Goal: Information Seeking & Learning: Learn about a topic

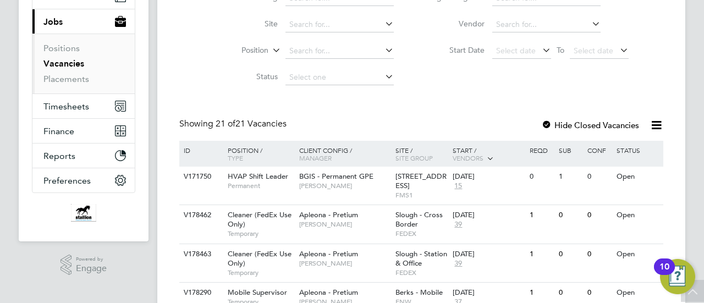
scroll to position [108, 0]
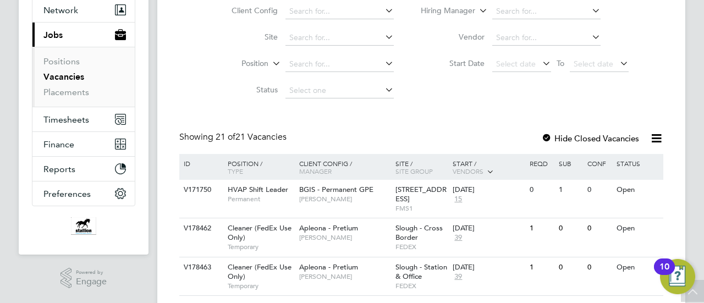
click at [545, 135] on div at bounding box center [546, 139] width 11 height 11
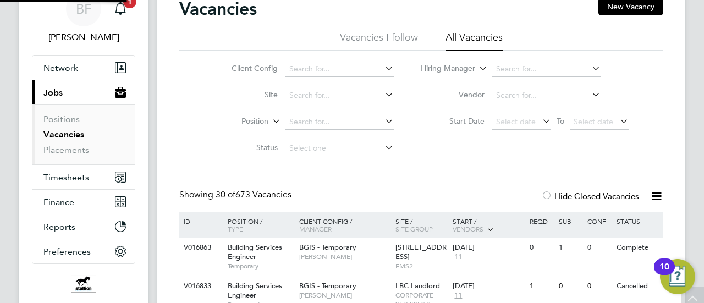
scroll to position [50, 0]
click at [509, 74] on input at bounding box center [546, 69] width 108 height 15
click at [511, 81] on b "Chris" at bounding box center [528, 84] width 64 height 9
type input "Christopher Bunch"
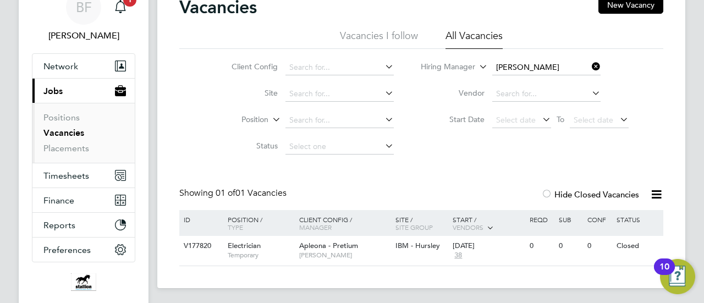
scroll to position [106, 0]
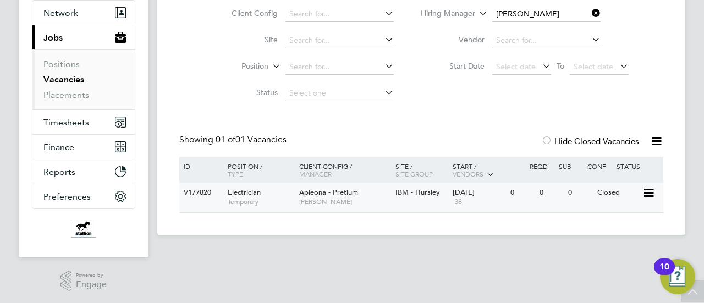
click at [294, 195] on div "Electrician Temporary" at bounding box center [257, 197] width 77 height 29
click at [539, 13] on input "Christopher Bunch" at bounding box center [546, 14] width 108 height 15
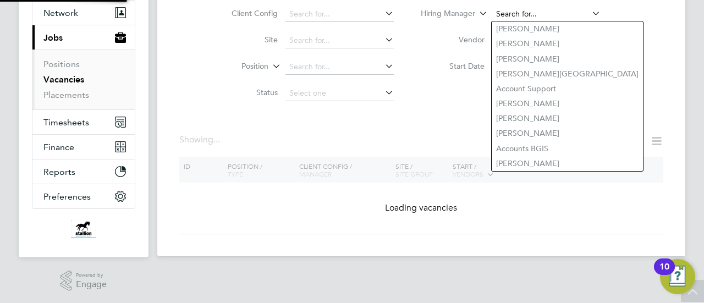
click at [539, 13] on input at bounding box center [546, 14] width 108 height 15
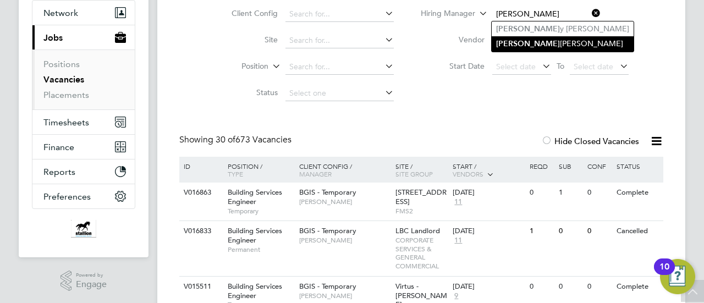
click at [524, 39] on li "Carl Hart" at bounding box center [562, 43] width 142 height 15
type input "Carl Hart"
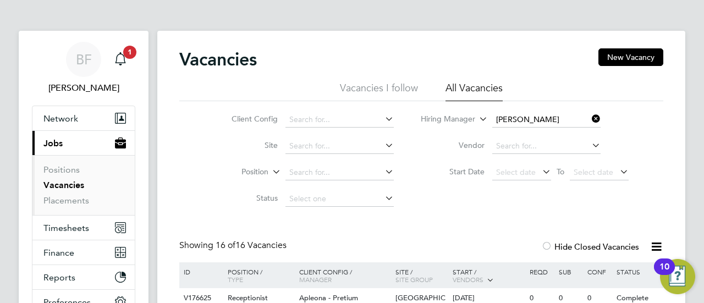
click at [589, 121] on icon at bounding box center [589, 118] width 0 height 15
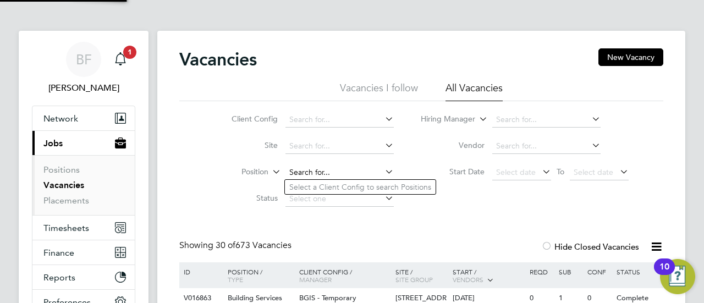
click at [308, 171] on input at bounding box center [339, 172] width 108 height 15
type input "mail"
click at [295, 123] on input at bounding box center [339, 119] width 108 height 15
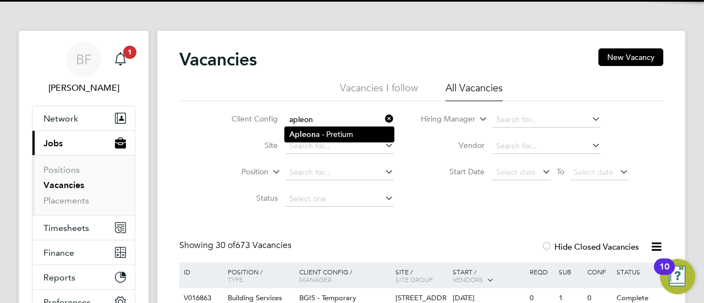
click at [298, 134] on b "Apleon" at bounding box center [302, 134] width 26 height 9
type input "Apleona - Pretium"
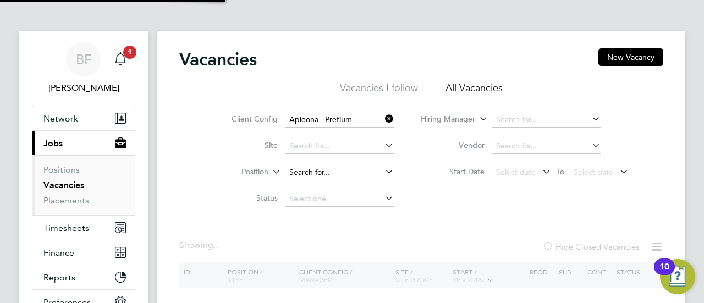
click at [307, 172] on input at bounding box center [339, 172] width 108 height 15
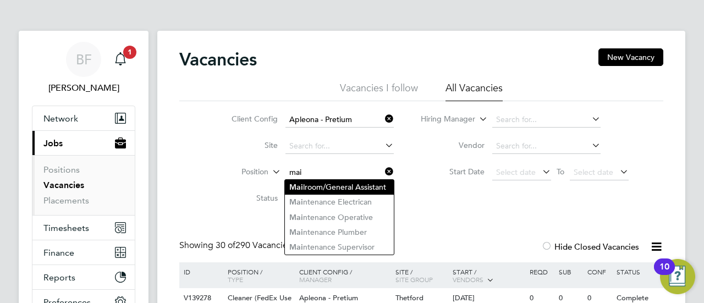
click at [307, 185] on li "Mai lroom/General Assistant" at bounding box center [339, 187] width 109 height 15
type input "Mailroom/General Assistant"
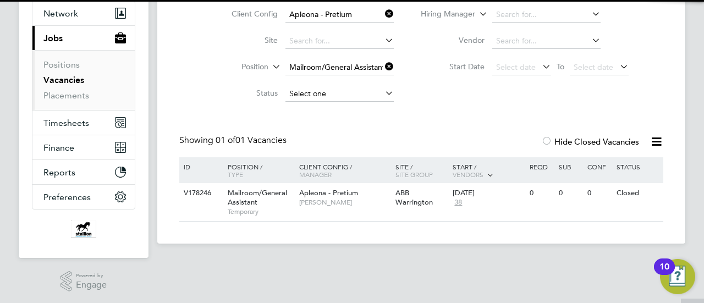
scroll to position [106, 0]
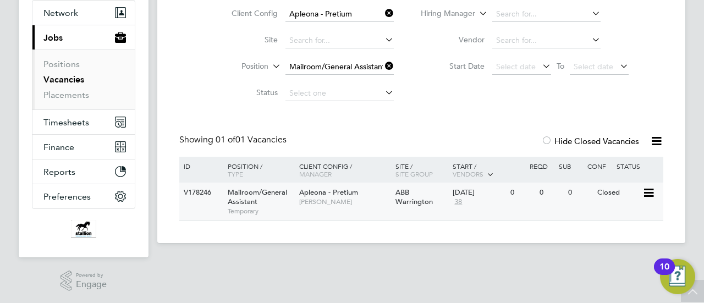
click at [273, 200] on div "Mailroom/General Assistant Temporary" at bounding box center [257, 202] width 77 height 38
click at [70, 78] on link "Vacancies" at bounding box center [63, 79] width 41 height 10
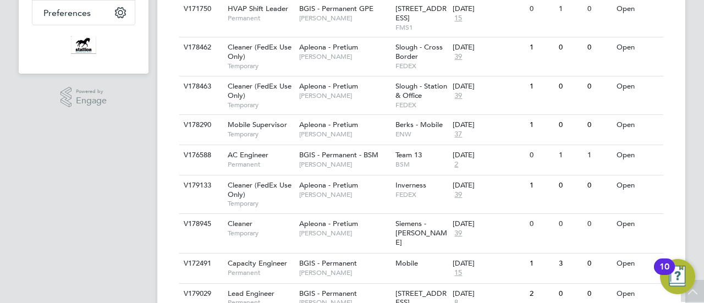
scroll to position [309, 0]
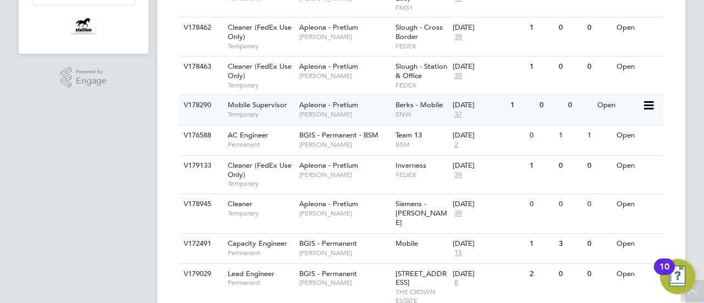
click at [264, 97] on div "Mobile Supervisor Temporary" at bounding box center [257, 109] width 77 height 29
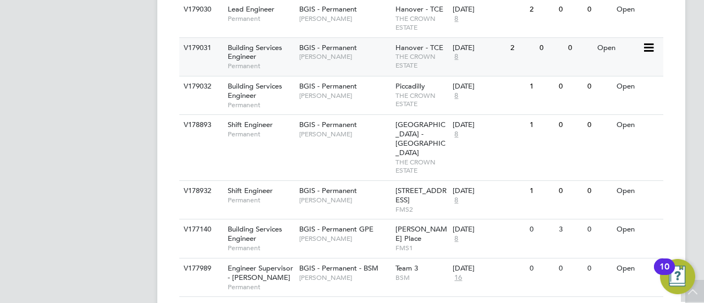
scroll to position [626, 0]
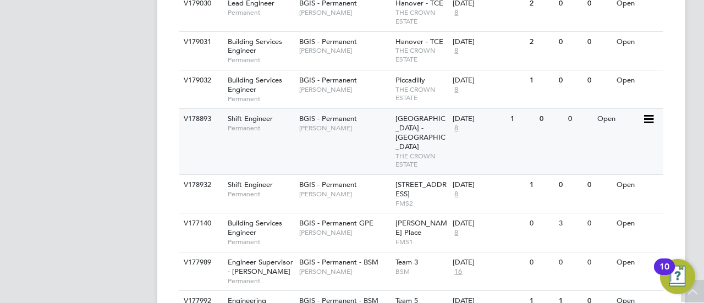
click at [241, 115] on span "Shift Engineer" at bounding box center [250, 118] width 45 height 9
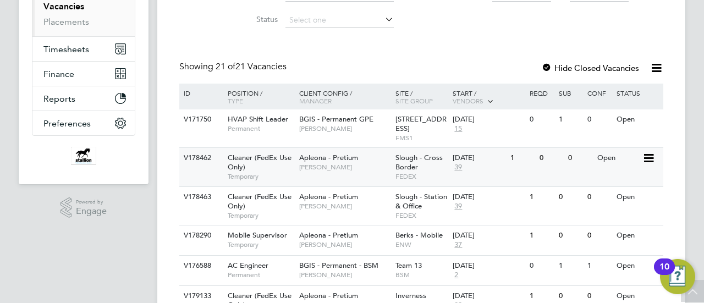
scroll to position [192, 0]
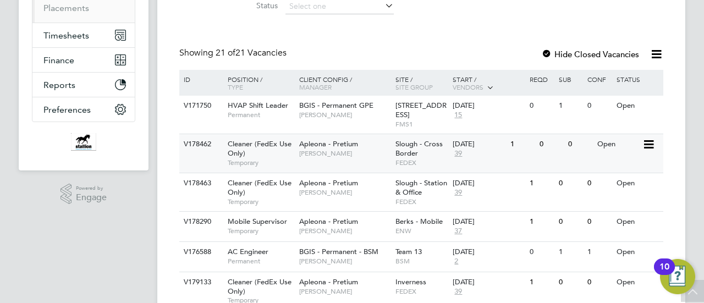
click at [246, 150] on div "Cleaner (FedEx Use Only) Temporary" at bounding box center [257, 153] width 77 height 38
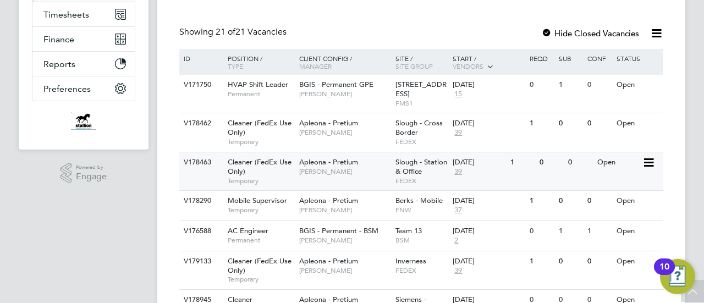
scroll to position [273, 0]
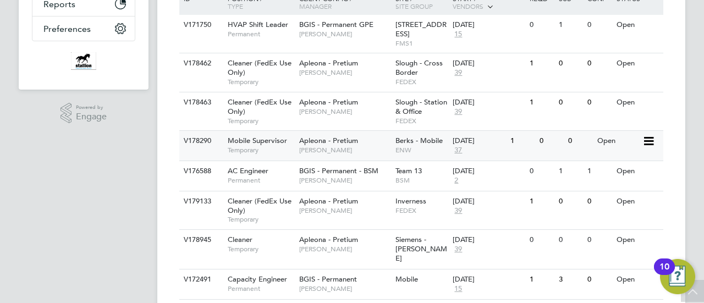
click at [244, 139] on span "Mobile Supervisor" at bounding box center [257, 140] width 59 height 9
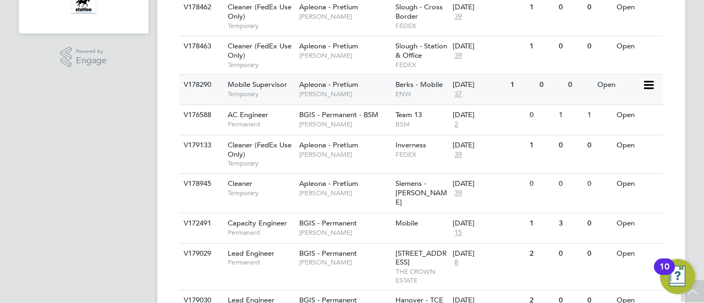
scroll to position [357, 0]
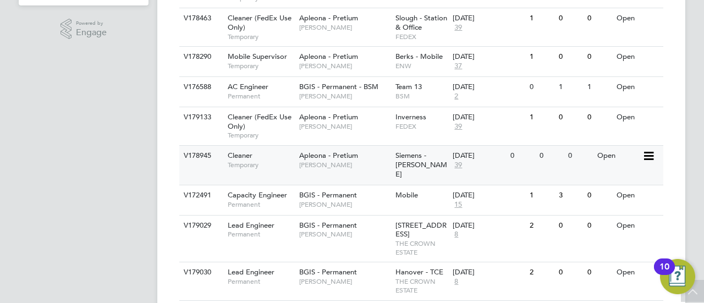
click at [251, 158] on span "Cleaner" at bounding box center [240, 155] width 25 height 9
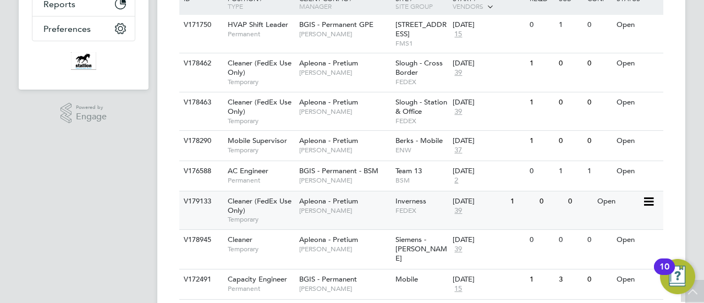
scroll to position [266, 0]
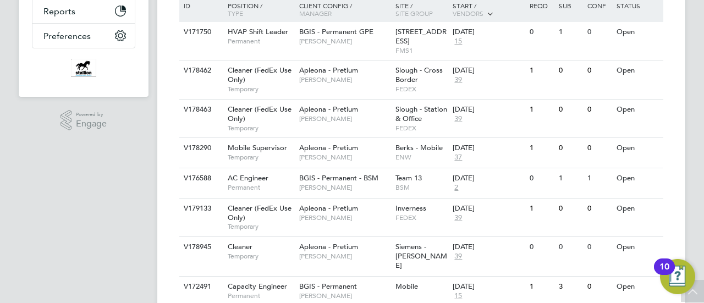
drag, startPoint x: 161, startPoint y: 106, endPoint x: 179, endPoint y: 117, distance: 21.2
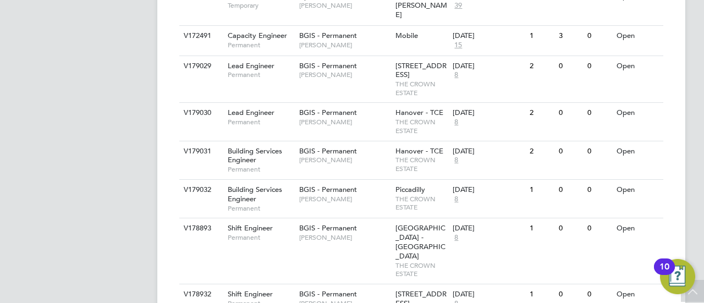
scroll to position [517, 0]
click at [245, 114] on span "Lead Engineer" at bounding box center [251, 112] width 47 height 9
click at [242, 149] on span "Building Services Engineer" at bounding box center [255, 155] width 54 height 19
click at [244, 192] on div "Building Services Engineer Permanent" at bounding box center [257, 199] width 77 height 38
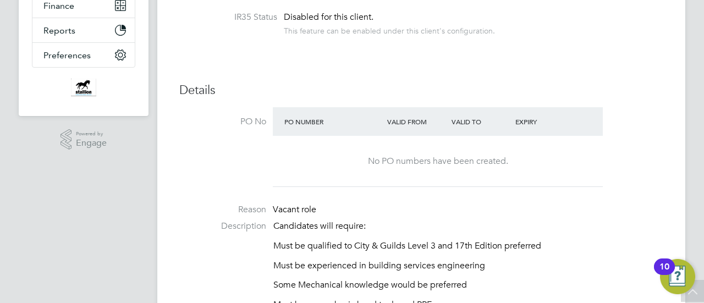
scroll to position [254, 0]
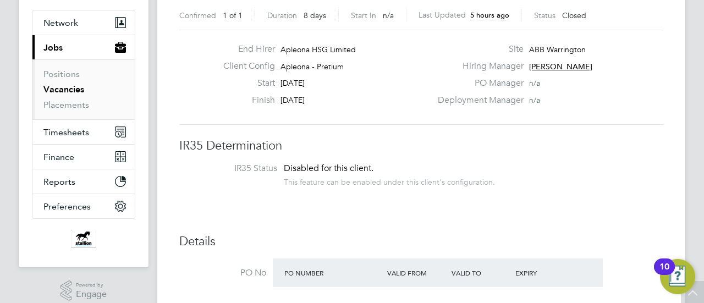
scroll to position [19, 0]
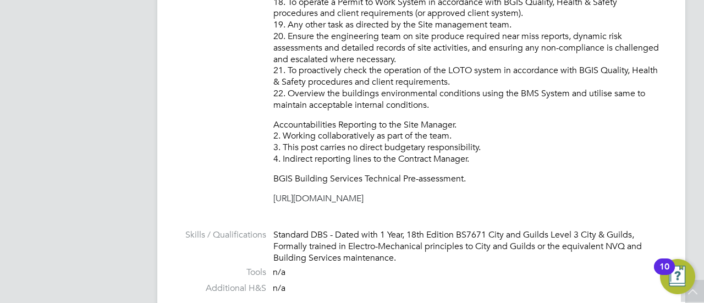
scroll to position [893, 0]
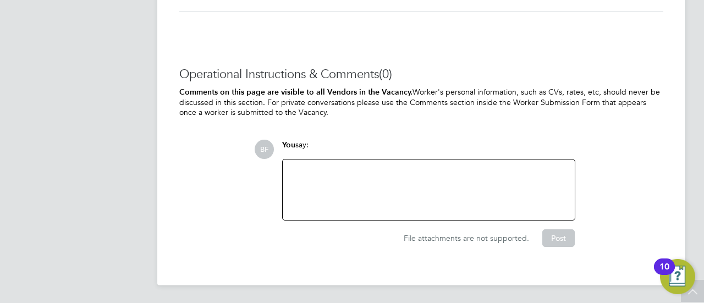
scroll to position [1364, 0]
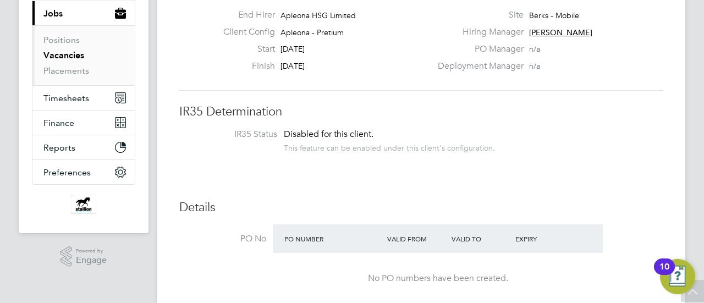
scroll to position [128, 0]
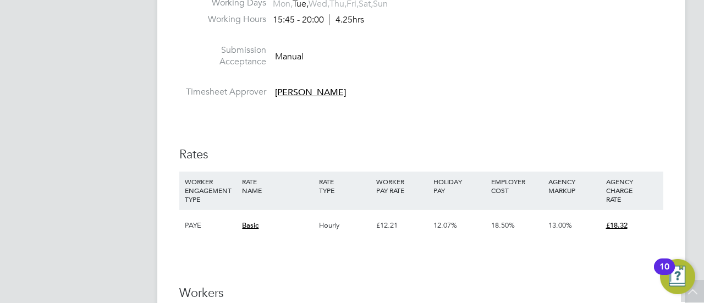
scroll to position [733, 0]
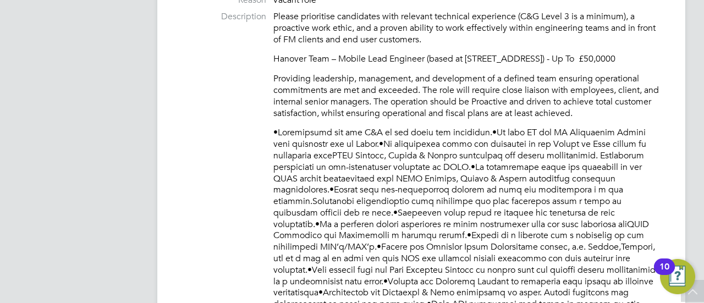
scroll to position [466, 0]
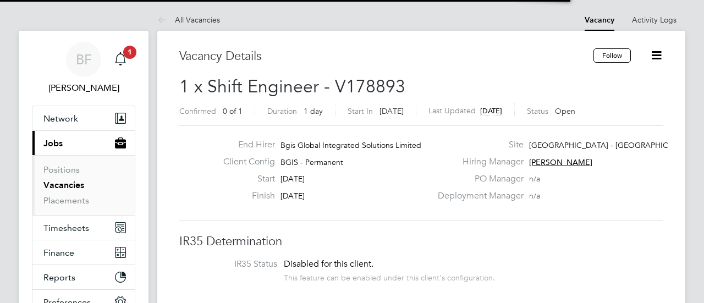
scroll to position [32, 77]
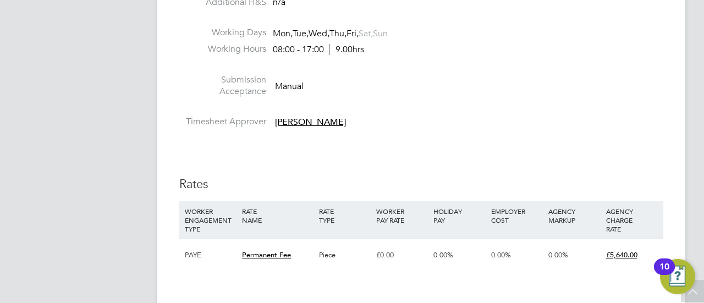
scroll to position [1219, 0]
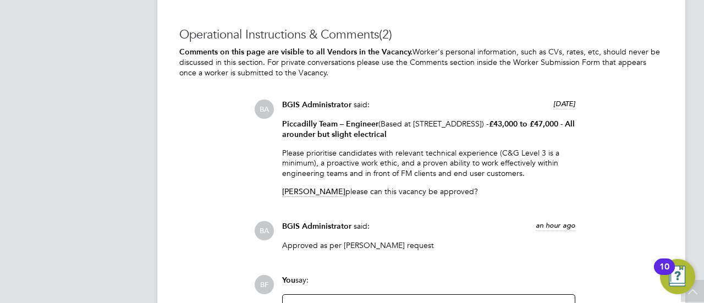
scroll to position [1854, 0]
